Goal: Find specific page/section: Find specific page/section

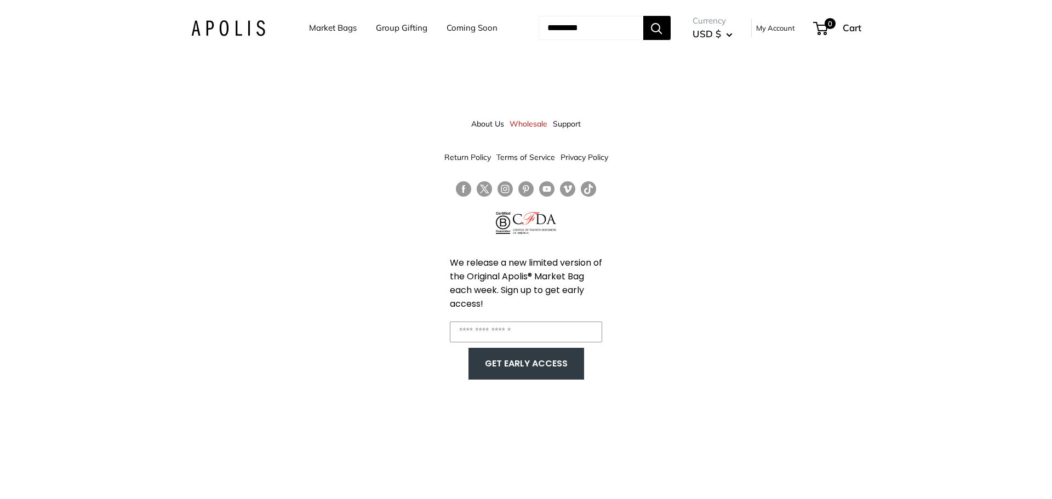
click at [738, 162] on div "About Us Wholesale Support Return Policy Terms of Service Privacy Policy We rel…" at bounding box center [526, 249] width 1052 height 499
click at [517, 122] on link "Wholesale" at bounding box center [528, 124] width 38 height 20
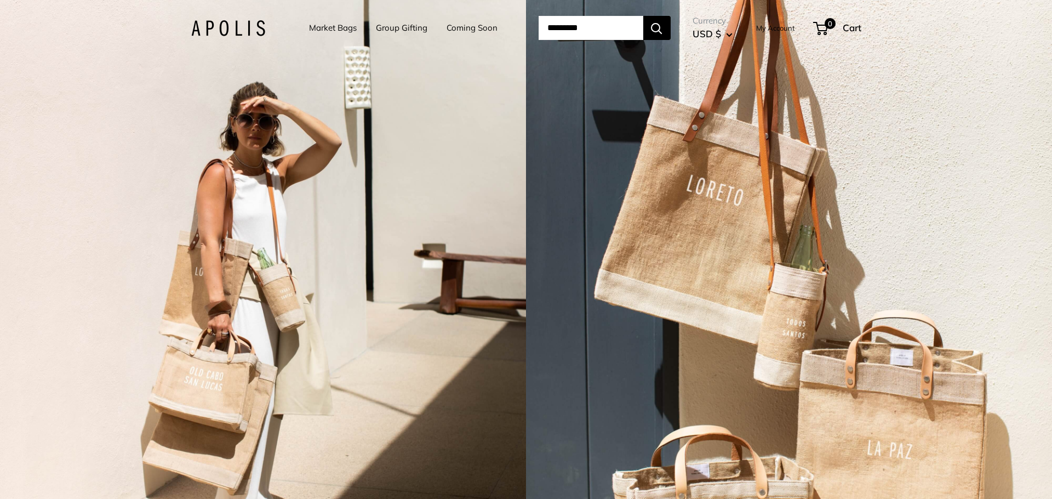
click at [330, 28] on link "Market Bags" at bounding box center [333, 27] width 48 height 15
